Goal: Find specific page/section: Find specific page/section

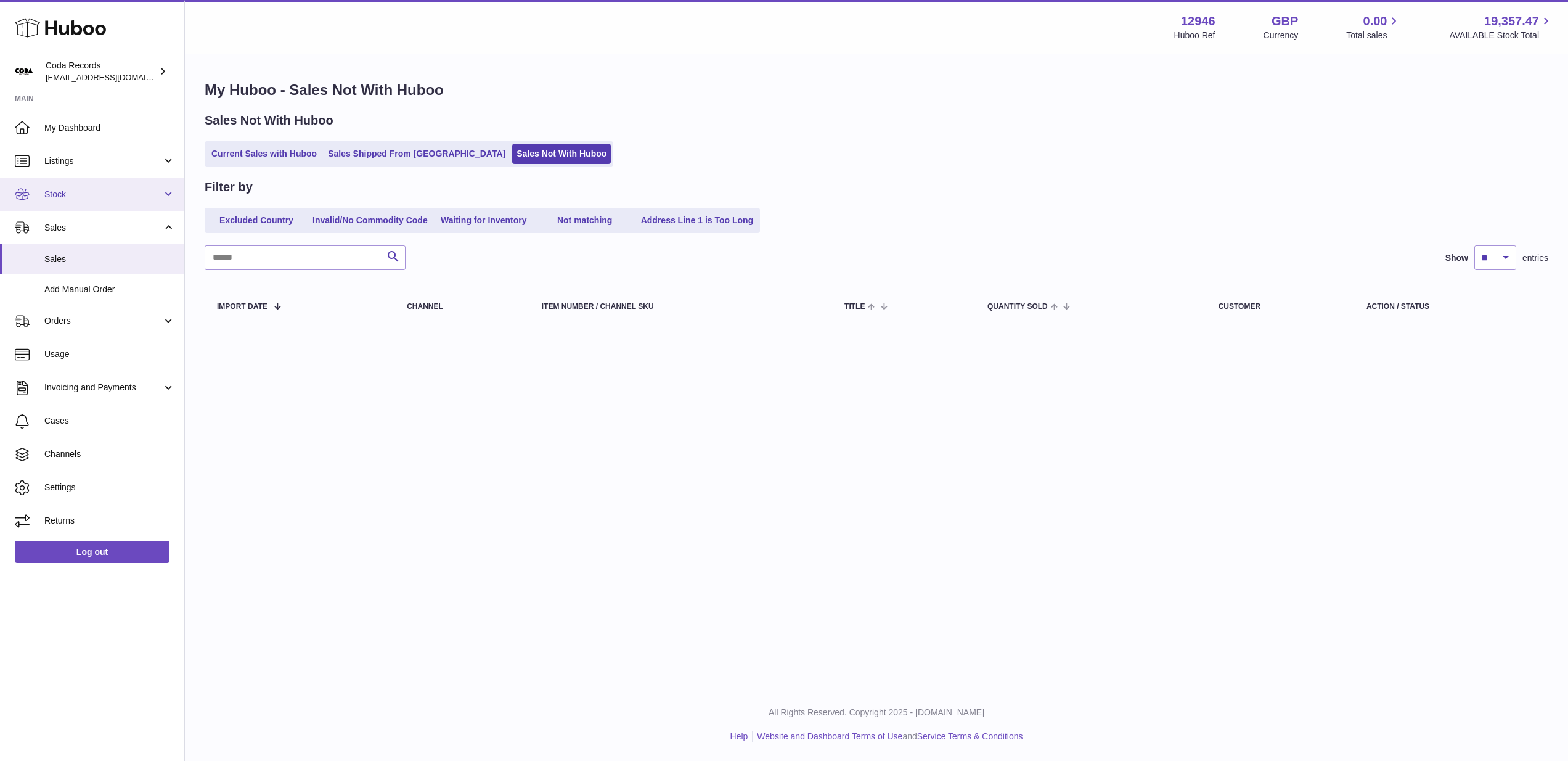
click at [83, 197] on span "Stock" at bounding box center [103, 194] width 117 height 11
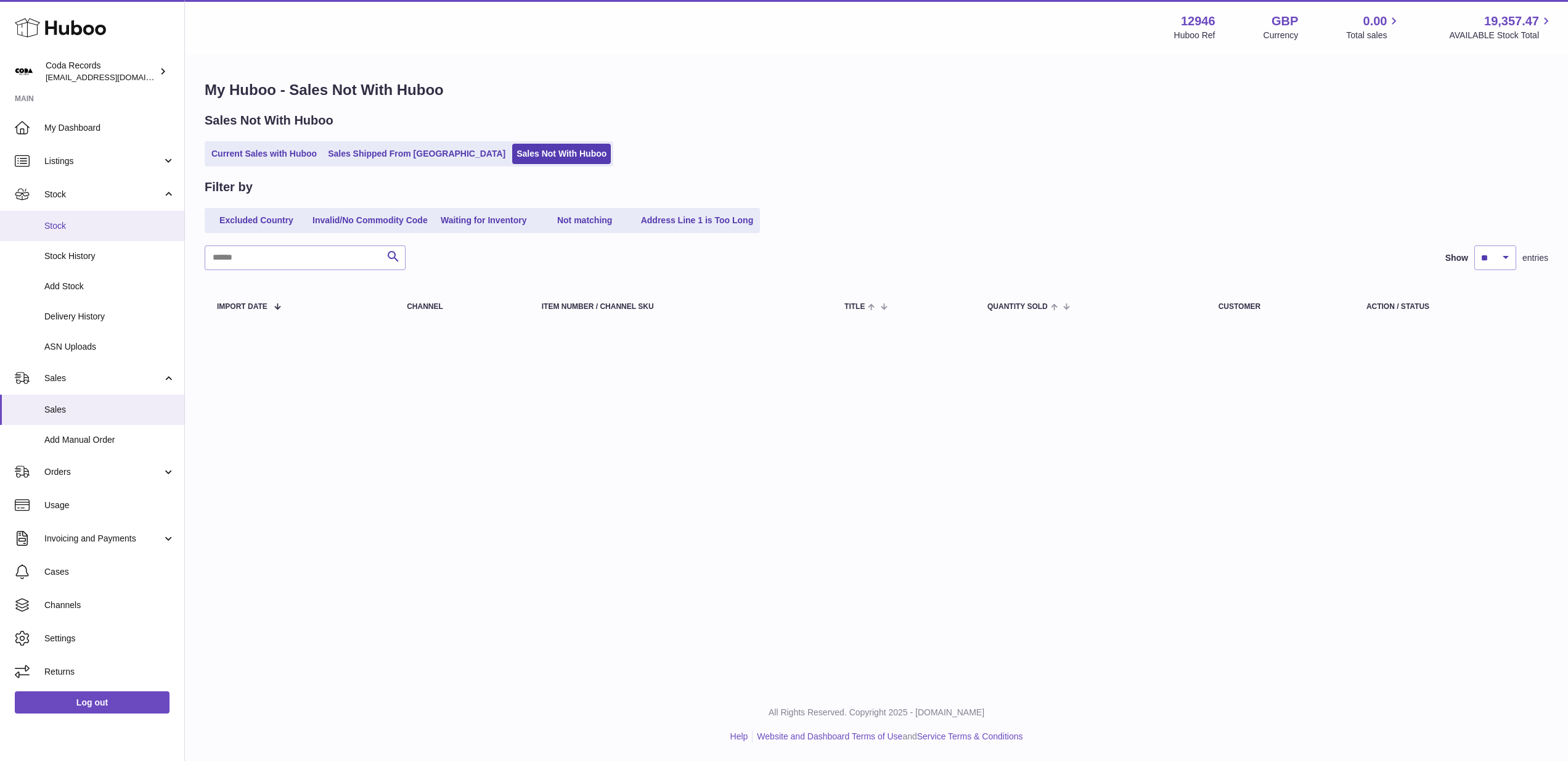
drag, startPoint x: 79, startPoint y: 230, endPoint x: 122, endPoint y: 228, distance: 43.0
click at [79, 230] on span "Stock" at bounding box center [110, 226] width 131 height 11
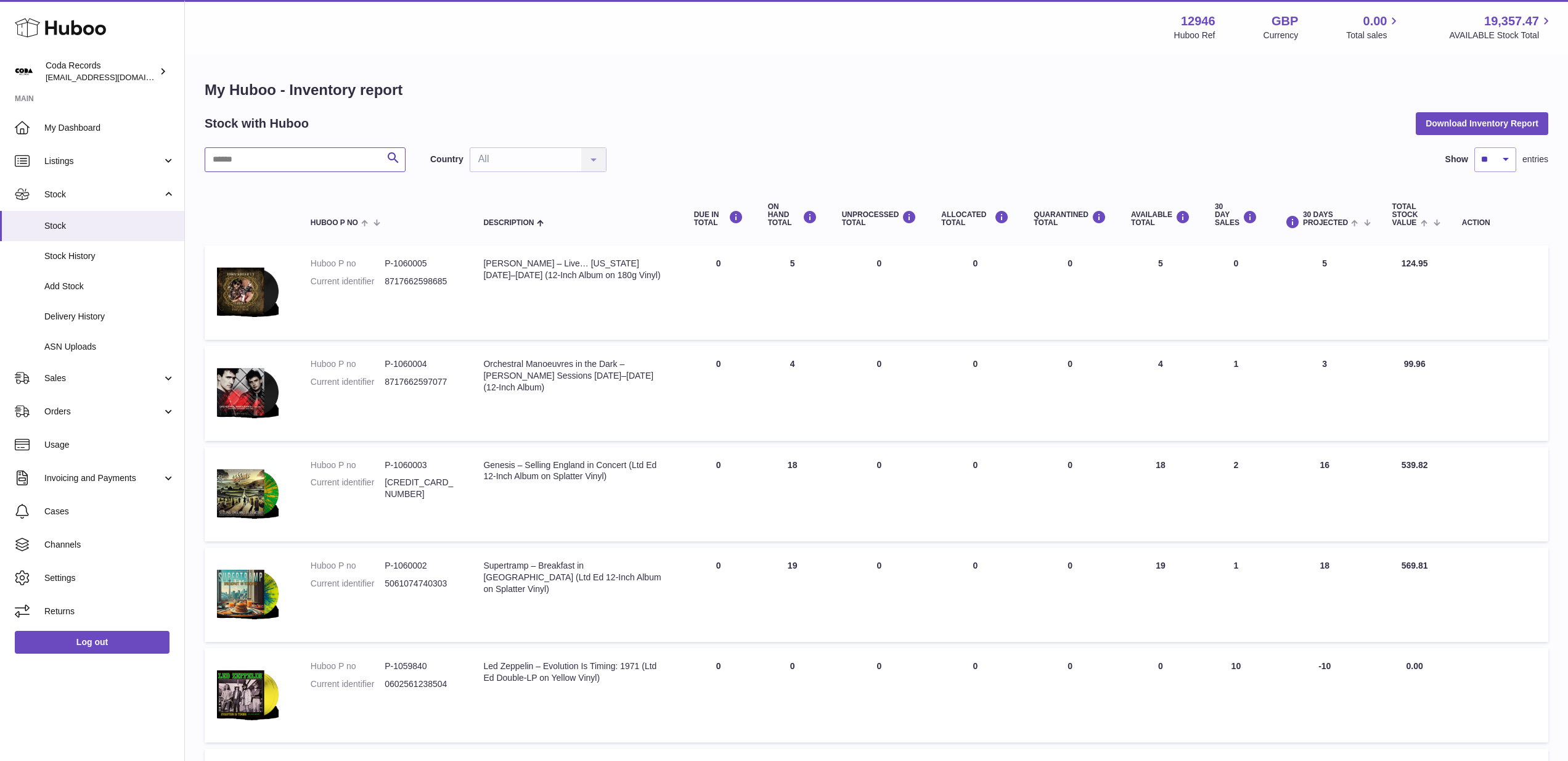
click at [321, 166] on input "text" at bounding box center [305, 159] width 201 height 24
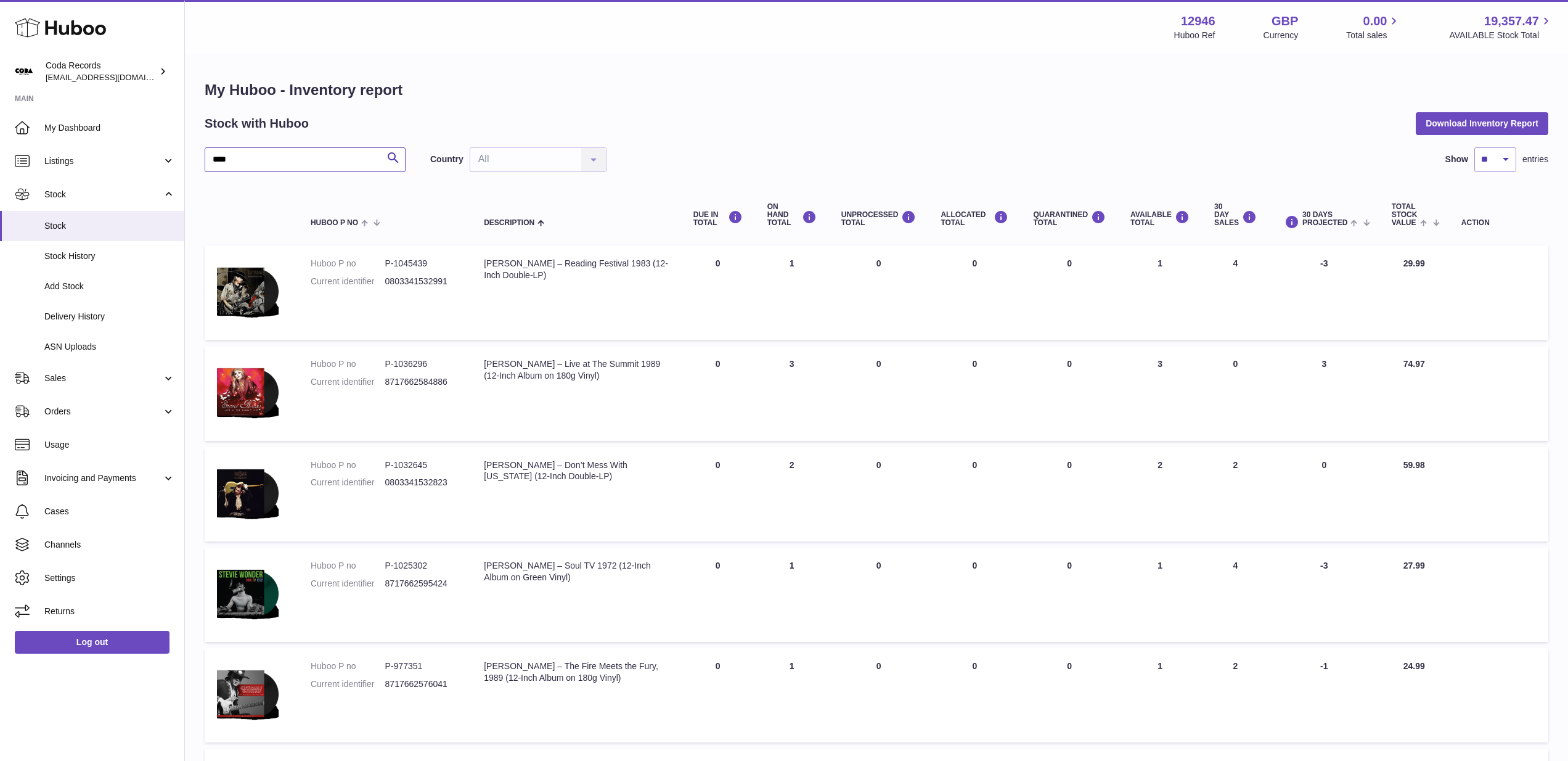
type input "****"
click at [91, 507] on span "Cases" at bounding box center [110, 511] width 131 height 11
